Goal: Task Accomplishment & Management: Use online tool/utility

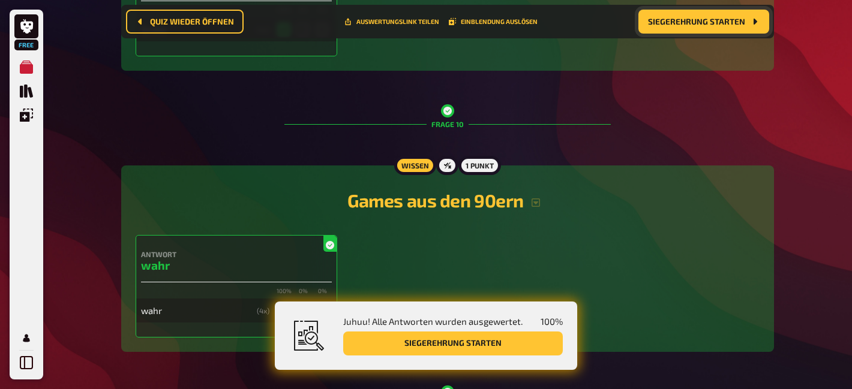
click at [680, 19] on span "Siegerehrung starten" at bounding box center [696, 21] width 97 height 8
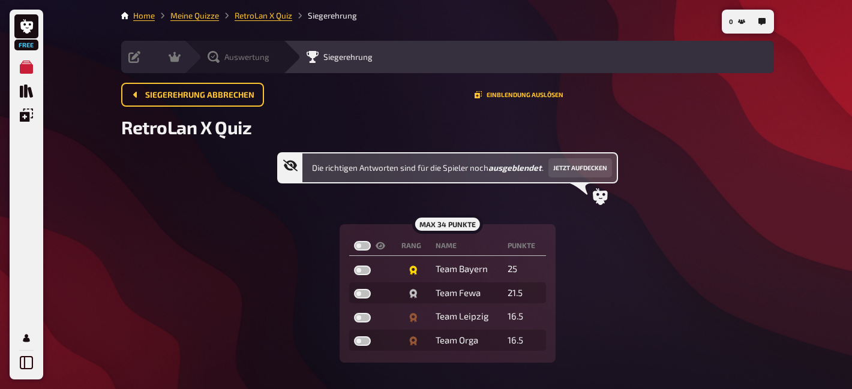
click at [226, 57] on span "Auswertung" at bounding box center [246, 57] width 45 height 10
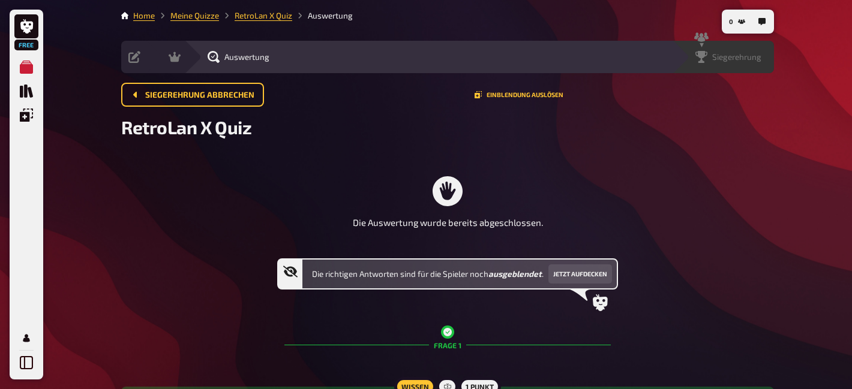
click at [742, 59] on span "Siegerehrung" at bounding box center [736, 57] width 49 height 10
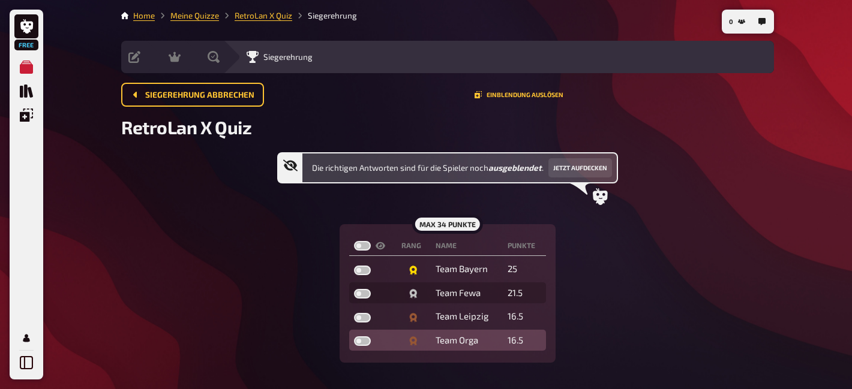
click at [362, 341] on label at bounding box center [362, 342] width 17 height 10
click at [354, 337] on input "checkbox" at bounding box center [353, 336] width 1 height 1
checkbox input "true"
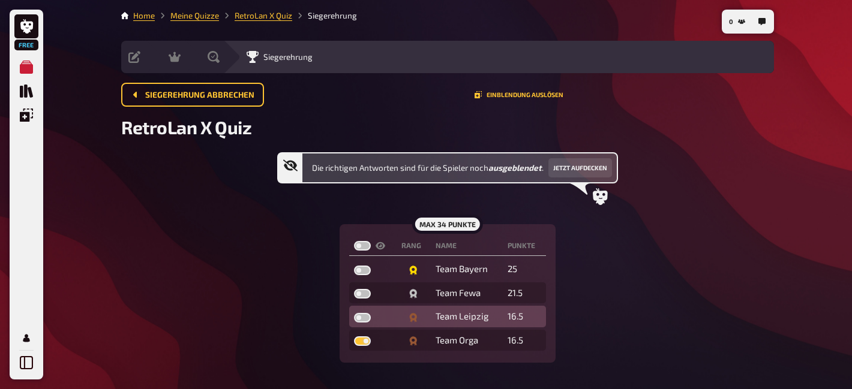
click at [364, 320] on label at bounding box center [362, 318] width 17 height 10
click at [354, 313] on input "checkbox" at bounding box center [353, 313] width 1 height 1
checkbox input "true"
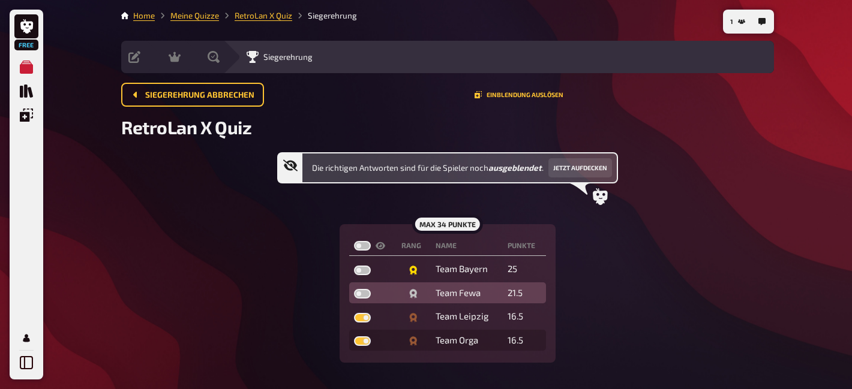
click at [364, 298] on label at bounding box center [362, 294] width 17 height 10
click at [354, 289] on input "checkbox" at bounding box center [353, 289] width 1 height 1
checkbox input "true"
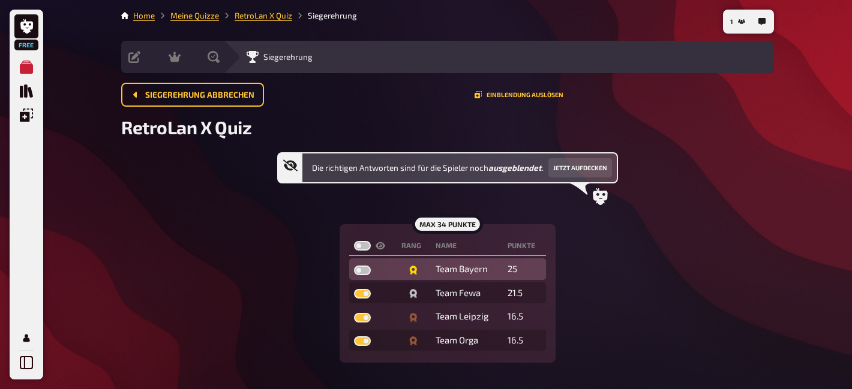
click at [365, 271] on label at bounding box center [362, 271] width 17 height 10
click at [354, 266] on input "checkbox" at bounding box center [353, 265] width 1 height 1
checkbox input "true"
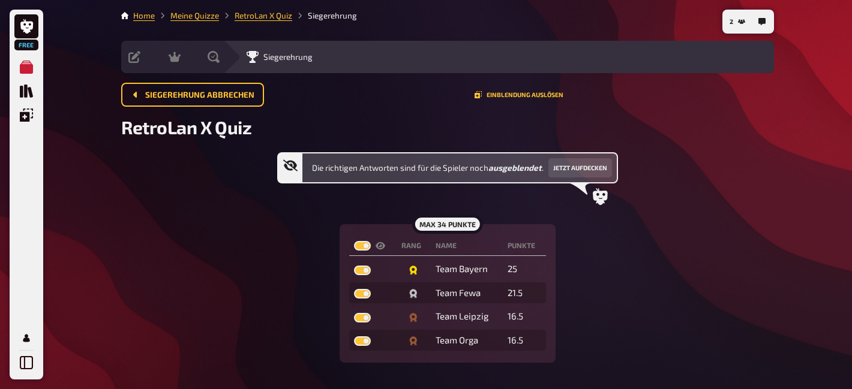
click at [695, 204] on div "Die richtigen Antworten sind für die Spieler noch ausgeblendet . Jetzt aufdecke…" at bounding box center [447, 257] width 653 height 211
click at [571, 175] on button "Jetzt aufdecken" at bounding box center [580, 167] width 64 height 19
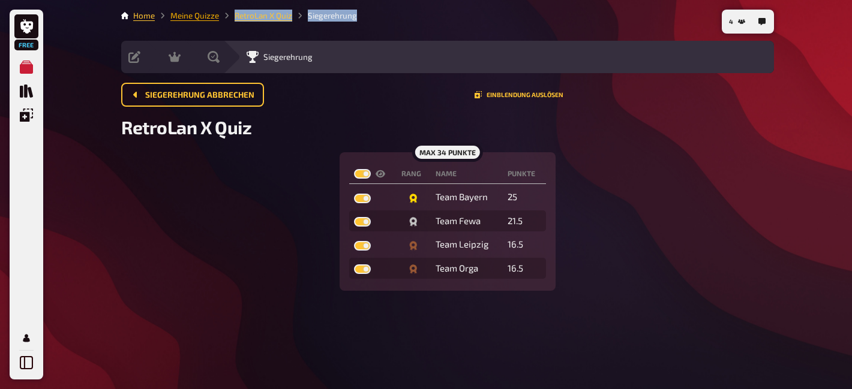
drag, startPoint x: 236, startPoint y: 13, endPoint x: 217, endPoint y: 13, distance: 19.2
click at [217, 13] on main "Home Meine Quizze RetroLan X Quiz Siegerehrung Vorbereitung Inhalte Bearbeiten …" at bounding box center [447, 150] width 653 height 281
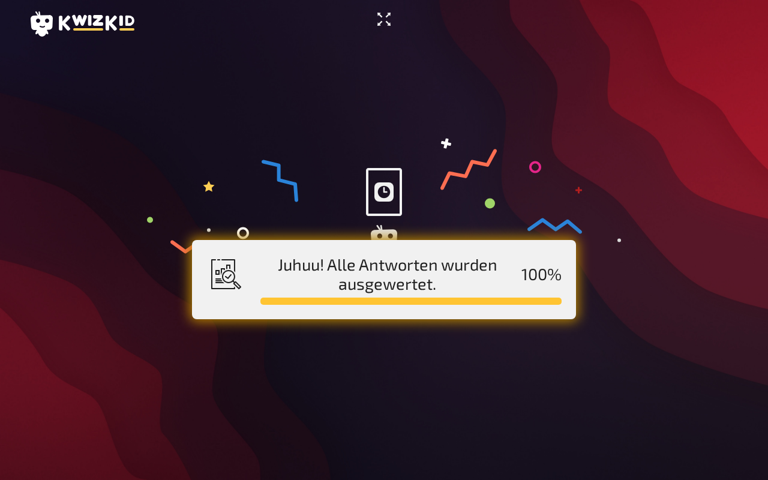
click at [380, 24] on icon "Vollbildmodus aktivieren" at bounding box center [383, 19] width 19 height 19
click at [329, 103] on main "Juhuu! Alle Antworten wurden ausgewertet. 100 %" at bounding box center [384, 249] width 710 height 403
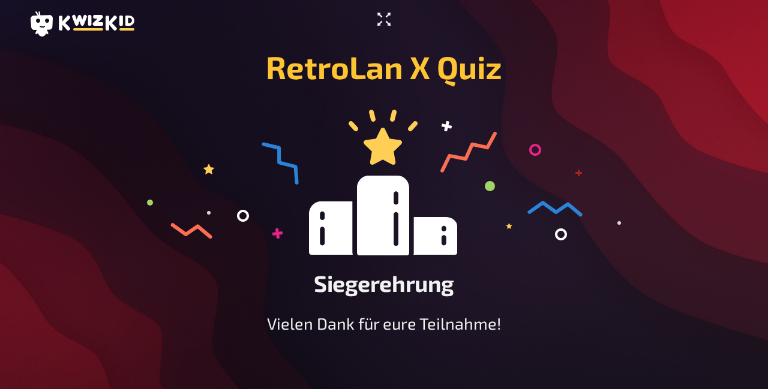
click at [382, 19] on icon "Vollbildmodus aktivieren" at bounding box center [383, 19] width 19 height 19
